Goal: Task Accomplishment & Management: Manage account settings

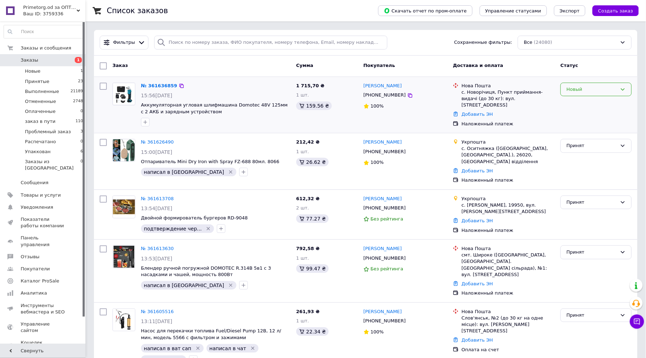
click at [600, 92] on div "Новый" at bounding box center [592, 89] width 51 height 7
click at [581, 105] on li "Принят" at bounding box center [596, 104] width 71 height 13
click at [158, 85] on link "№ 361636859" at bounding box center [159, 85] width 36 height 5
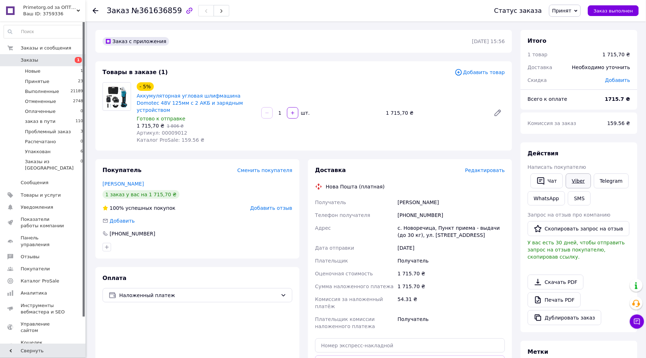
click at [581, 181] on link "Viber" at bounding box center [578, 180] width 25 height 15
click at [572, 292] on link "Печать PDF" at bounding box center [554, 299] width 53 height 15
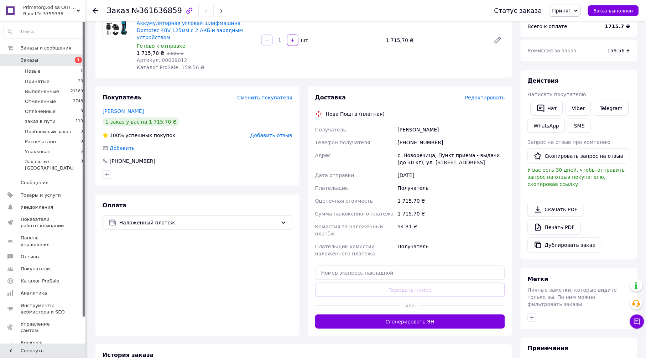
scroll to position [141, 0]
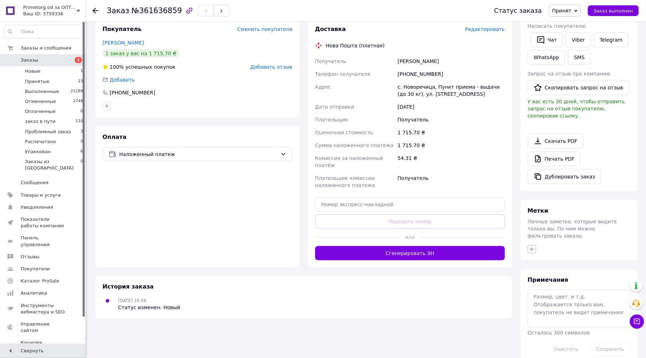
click at [532, 246] on icon "button" at bounding box center [532, 249] width 6 height 6
type input "нап"
click at [558, 304] on label "написал в [GEOGRAPHIC_DATA]" at bounding box center [564, 310] width 49 height 12
checkbox input "true"
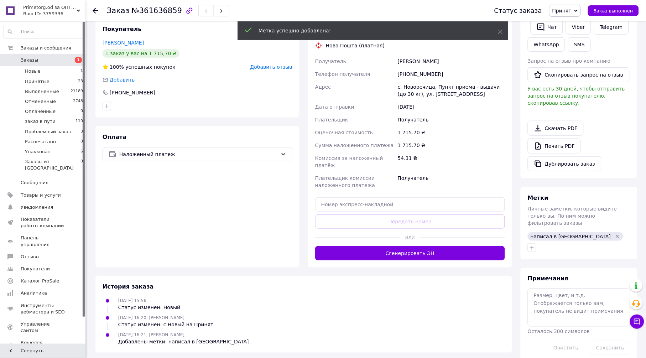
scroll to position [140, 0]
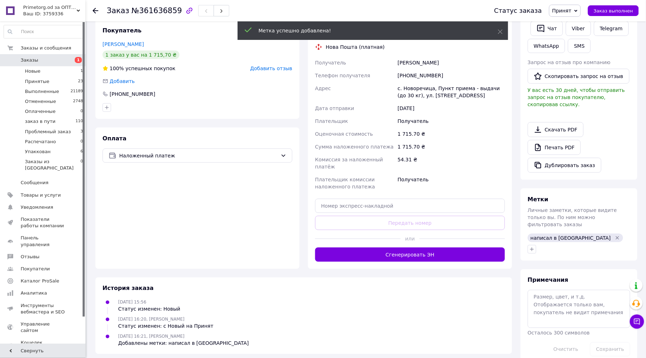
click at [97, 11] on icon at bounding box center [96, 11] width 6 height 6
